Goal: Task Accomplishment & Management: Manage account settings

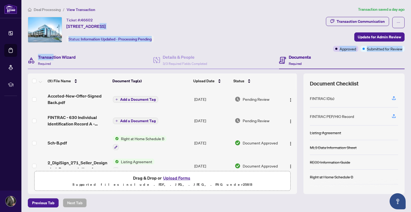
drag, startPoint x: 94, startPoint y: 29, endPoint x: 53, endPoint y: 58, distance: 51.0
click at [53, 58] on div "Ticket #: 46602 409D-333 Sea Ray Ave, Innisfil, Ontario L9S 0M3, Canada Status:…" at bounding box center [216, 105] width 381 height 177
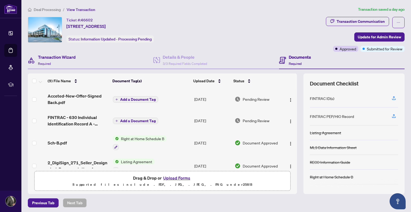
click at [85, 54] on div "Transaction Wizard Required" at bounding box center [90, 60] width 125 height 17
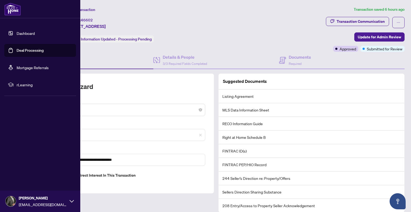
click at [28, 50] on link "Deal Processing" at bounding box center [30, 50] width 27 height 5
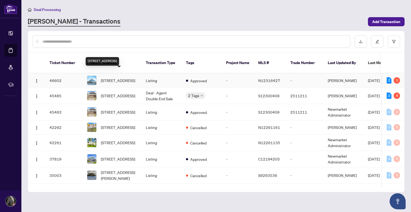
click at [119, 77] on span "[STREET_ADDRESS]" at bounding box center [118, 80] width 34 height 6
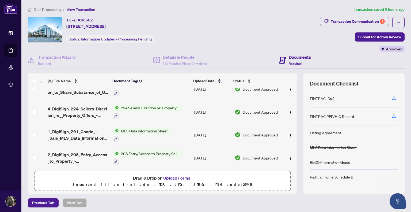
scroll to position [124, 0]
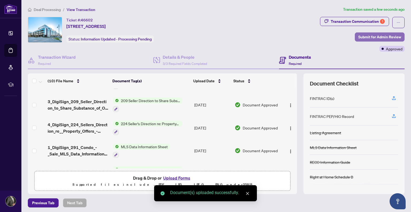
click at [365, 37] on span "Submit for Admin Review" at bounding box center [379, 37] width 43 height 9
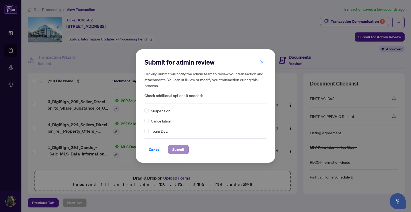
drag, startPoint x: 250, startPoint y: 142, endPoint x: 179, endPoint y: 150, distance: 71.3
click at [179, 150] on div "Cancel Submit" at bounding box center [205, 146] width 122 height 16
click at [179, 150] on span "Submit" at bounding box center [178, 149] width 12 height 9
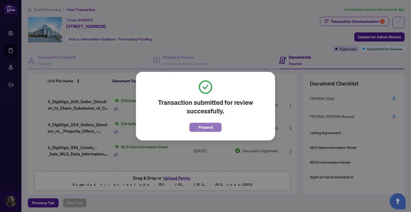
click at [200, 125] on span "Proceed" at bounding box center [206, 127] width 14 height 9
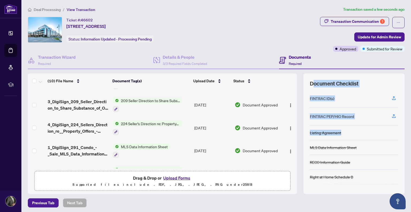
drag, startPoint x: 396, startPoint y: 138, endPoint x: 309, endPoint y: 76, distance: 107.6
click at [309, 76] on div "Document Checklist FINTRAC ID(s) FINTRAC PEP/HIO Record Listing Agreement MLS D…" at bounding box center [353, 133] width 101 height 120
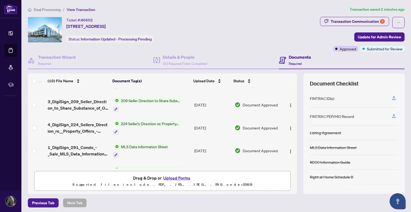
click at [170, 164] on td "208 Entry/Access to Property Seller Acknowledgement" at bounding box center [151, 173] width 81 height 23
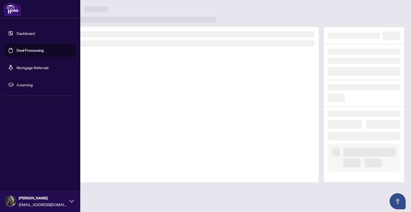
click at [29, 49] on link "Deal Processing" at bounding box center [30, 50] width 27 height 5
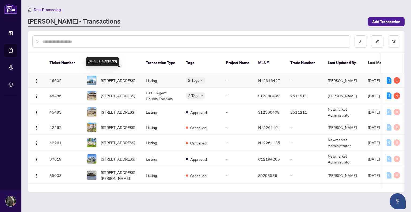
click at [119, 77] on span "[STREET_ADDRESS]" at bounding box center [118, 80] width 34 height 6
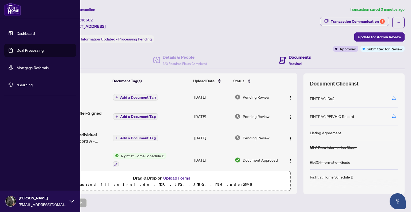
click at [33, 50] on link "Deal Processing" at bounding box center [30, 50] width 27 height 5
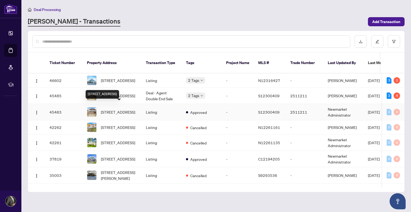
click at [117, 109] on span "[STREET_ADDRESS]" at bounding box center [118, 112] width 34 height 6
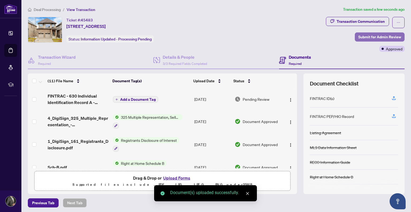
click at [368, 35] on span "Submit for Admin Review" at bounding box center [379, 37] width 43 height 9
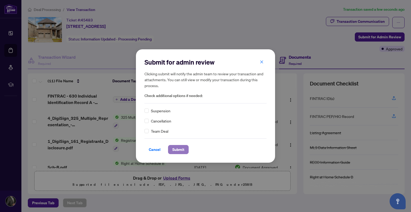
click at [179, 149] on span "Submit" at bounding box center [178, 149] width 12 height 9
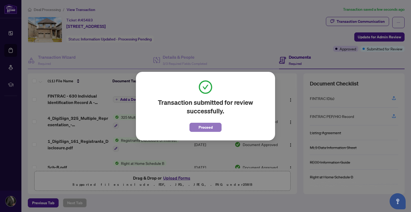
click at [203, 129] on span "Proceed" at bounding box center [206, 127] width 14 height 9
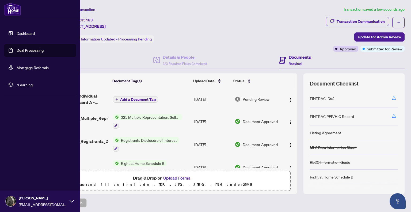
click at [27, 50] on link "Deal Processing" at bounding box center [30, 50] width 27 height 5
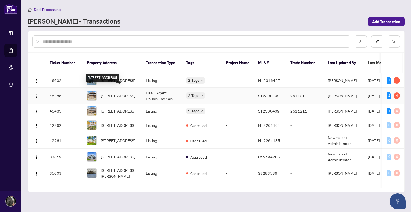
click at [111, 93] on span "[STREET_ADDRESS]" at bounding box center [118, 96] width 34 height 6
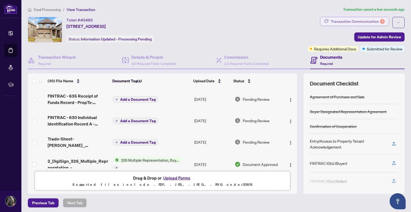
click at [360, 22] on div "Transaction Communication 4" at bounding box center [358, 21] width 54 height 9
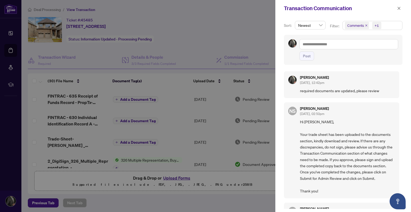
click at [365, 25] on icon "close" at bounding box center [366, 25] width 2 height 2
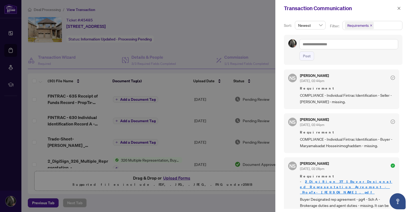
scroll to position [83, 0]
click at [400, 8] on icon "close" at bounding box center [399, 8] width 4 height 4
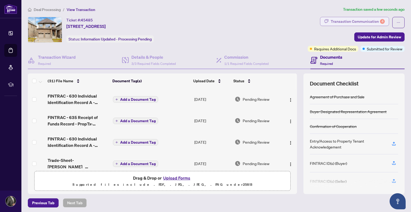
click at [364, 24] on div "Transaction Communication 4" at bounding box center [358, 21] width 54 height 9
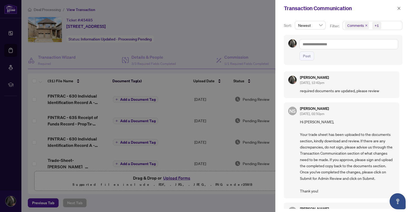
click at [366, 24] on icon "close" at bounding box center [366, 25] width 3 height 3
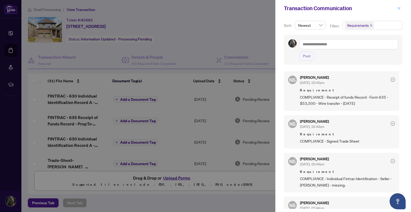
click at [398, 8] on icon "close" at bounding box center [399, 8] width 4 height 4
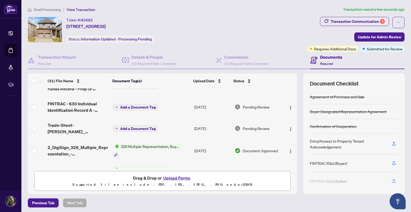
scroll to position [37, 0]
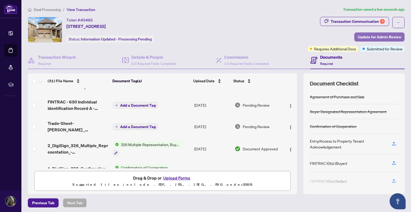
click at [369, 37] on span "Update for Admin Review" at bounding box center [379, 37] width 43 height 9
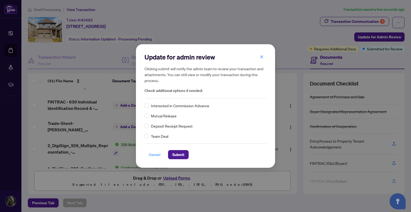
click at [154, 154] on span "Cancel" at bounding box center [155, 154] width 12 height 9
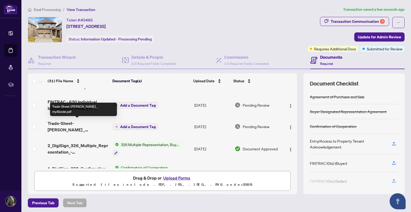
click at [76, 124] on span "Trade-Sheet-[PERSON_NAME] _ myAbode.pdf" at bounding box center [78, 126] width 61 height 13
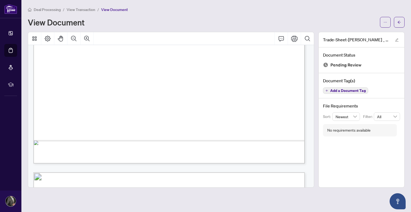
scroll to position [238, 0]
click at [401, 24] on span "button" at bounding box center [399, 22] width 4 height 9
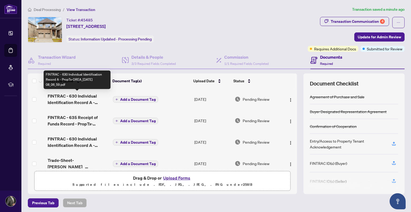
click at [74, 100] on span "FINTRAC - 630 Individual Identification Record A - PropTx-OREA_[DATE] 08_06_59.…" at bounding box center [78, 99] width 61 height 13
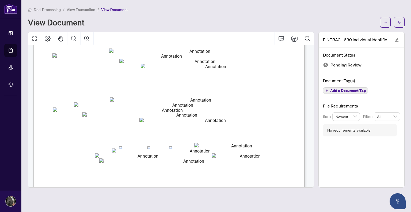
scroll to position [71, 0]
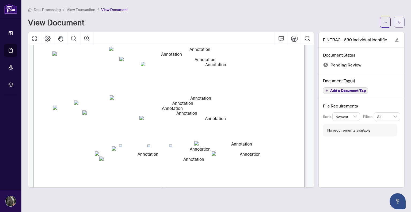
click at [402, 26] on button "button" at bounding box center [399, 22] width 11 height 11
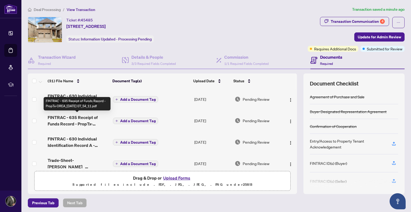
click at [80, 122] on span "FINTRAC - 635 Receipt of Funds Record - PropTx-OREA_[DATE] 07_54_11.pdf" at bounding box center [78, 120] width 61 height 13
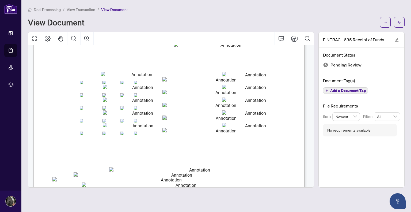
scroll to position [427, 0]
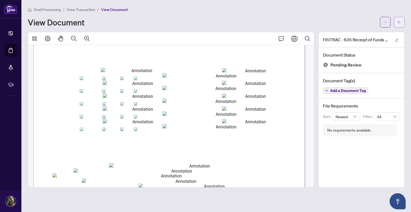
click at [399, 23] on icon "arrow-left" at bounding box center [399, 22] width 3 height 3
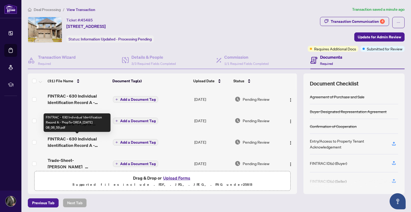
click at [89, 143] on span "FINTRAC - 630 Individual Identification Record A - PropTx-OREA_[DATE] 08_06_59.…" at bounding box center [78, 141] width 61 height 13
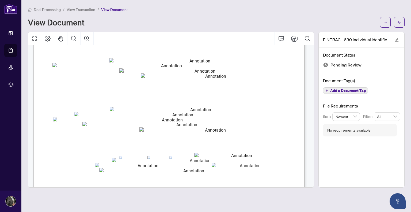
scroll to position [64, 0]
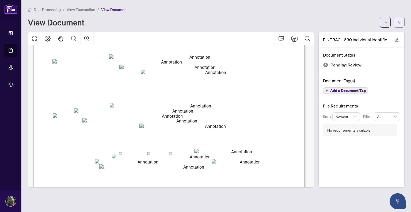
click at [400, 22] on icon "arrow-left" at bounding box center [399, 22] width 3 height 3
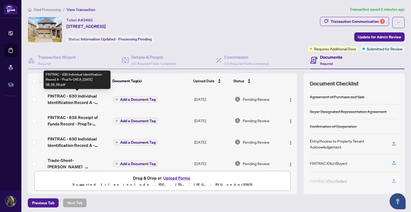
click at [86, 94] on span "FINTRAC - 630 Individual Identification Record A - PropTx-OREA_[DATE] 08_06_59.…" at bounding box center [78, 99] width 61 height 13
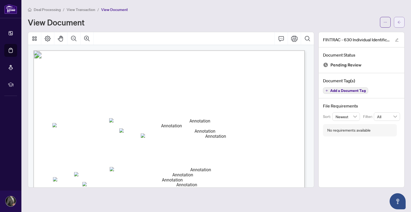
click at [400, 21] on icon "arrow-left" at bounding box center [399, 22] width 4 height 4
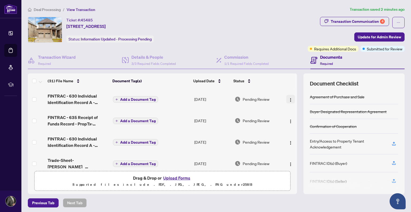
click at [288, 98] on img "button" at bounding box center [290, 100] width 4 height 4
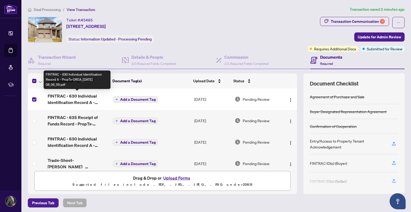
click at [86, 95] on span "FINTRAC - 630 Individual Identification Record A - PropTx-OREA_[DATE] 08_06_59.…" at bounding box center [78, 99] width 61 height 13
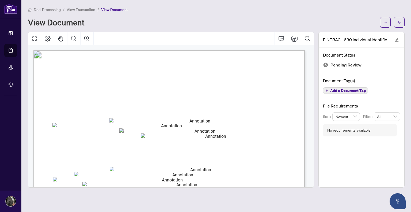
scroll to position [4, 0]
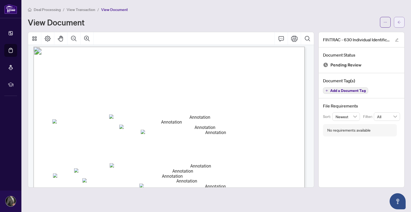
click at [399, 19] on span "button" at bounding box center [399, 22] width 4 height 9
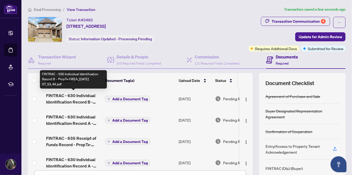
click at [78, 93] on span "FINTRAC - 630 Individual Identification Record B - PropTx-OREA_[DATE] 07_53_44.…" at bounding box center [73, 99] width 55 height 13
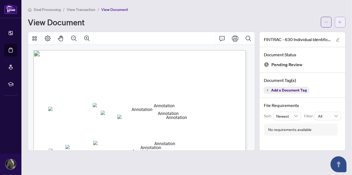
click at [342, 24] on button "button" at bounding box center [339, 22] width 11 height 11
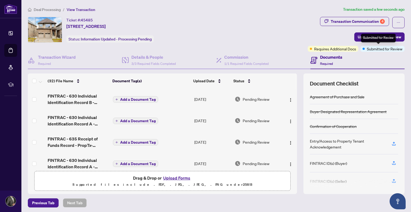
click at [375, 37] on div "Submitted for Review" at bounding box center [378, 38] width 35 height 9
click at [358, 36] on span "Update for Admin Review" at bounding box center [379, 37] width 43 height 9
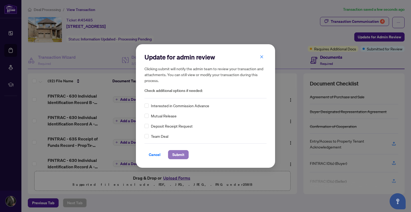
click at [184, 155] on button "Submit" at bounding box center [178, 154] width 21 height 9
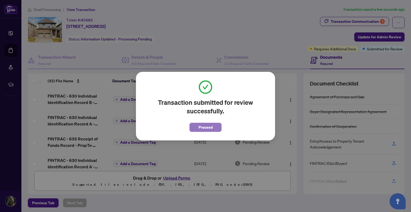
click at [208, 129] on span "Proceed" at bounding box center [206, 127] width 14 height 9
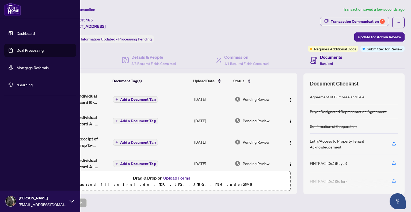
click at [26, 49] on link "Deal Processing" at bounding box center [30, 50] width 27 height 5
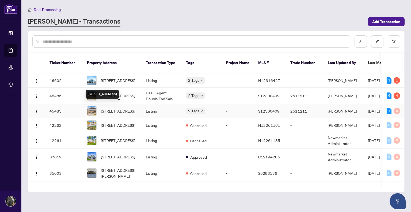
click at [112, 110] on span "[STREET_ADDRESS]" at bounding box center [118, 111] width 34 height 6
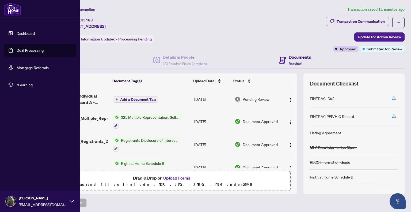
click at [37, 51] on link "Deal Processing" at bounding box center [30, 50] width 27 height 5
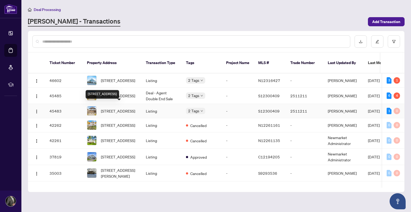
click at [123, 108] on span "[STREET_ADDRESS]" at bounding box center [118, 111] width 34 height 6
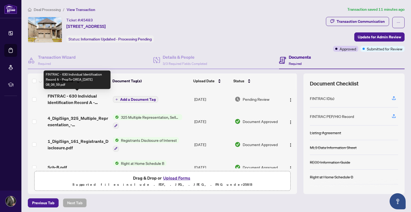
click at [81, 99] on span "FINTRAC - 630 Individual Identification Record A - PropTx-OREA_[DATE] 08_06_59.…" at bounding box center [78, 99] width 61 height 13
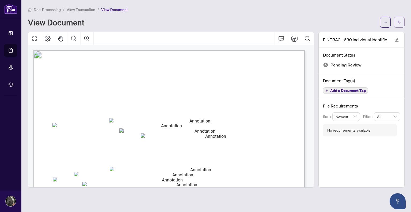
click at [398, 24] on icon "arrow-left" at bounding box center [399, 22] width 4 height 4
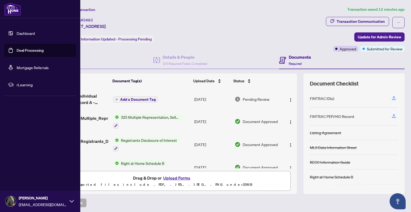
click at [28, 51] on link "Deal Processing" at bounding box center [30, 50] width 27 height 5
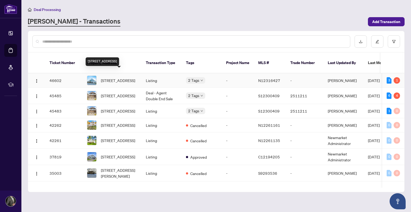
click at [110, 77] on span "[STREET_ADDRESS]" at bounding box center [118, 80] width 34 height 6
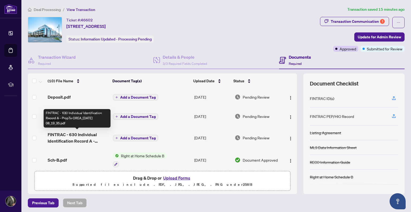
click at [89, 140] on span "FINTRAC - 630 Individual Identification Record A - PropTx-OREA_[DATE] 08_19_35.…" at bounding box center [78, 137] width 61 height 13
